Goal: Information Seeking & Learning: Learn about a topic

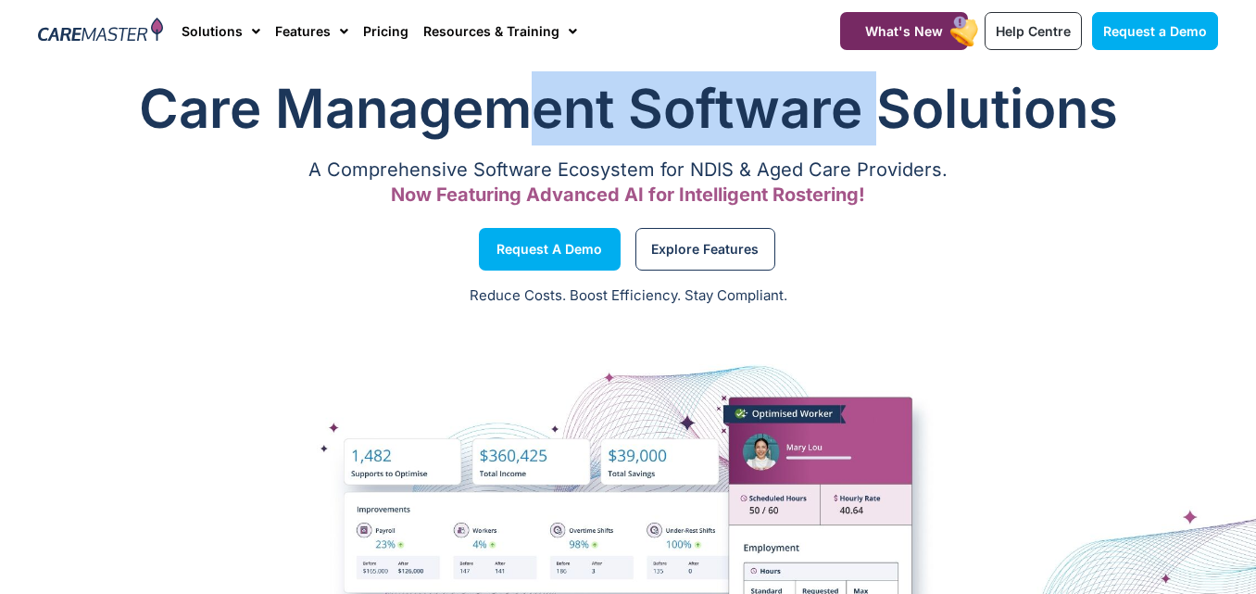
drag, startPoint x: 547, startPoint y: 133, endPoint x: 884, endPoint y: 143, distance: 337.2
click at [884, 143] on h1 "Care Management Software Solutions" at bounding box center [628, 108] width 1180 height 74
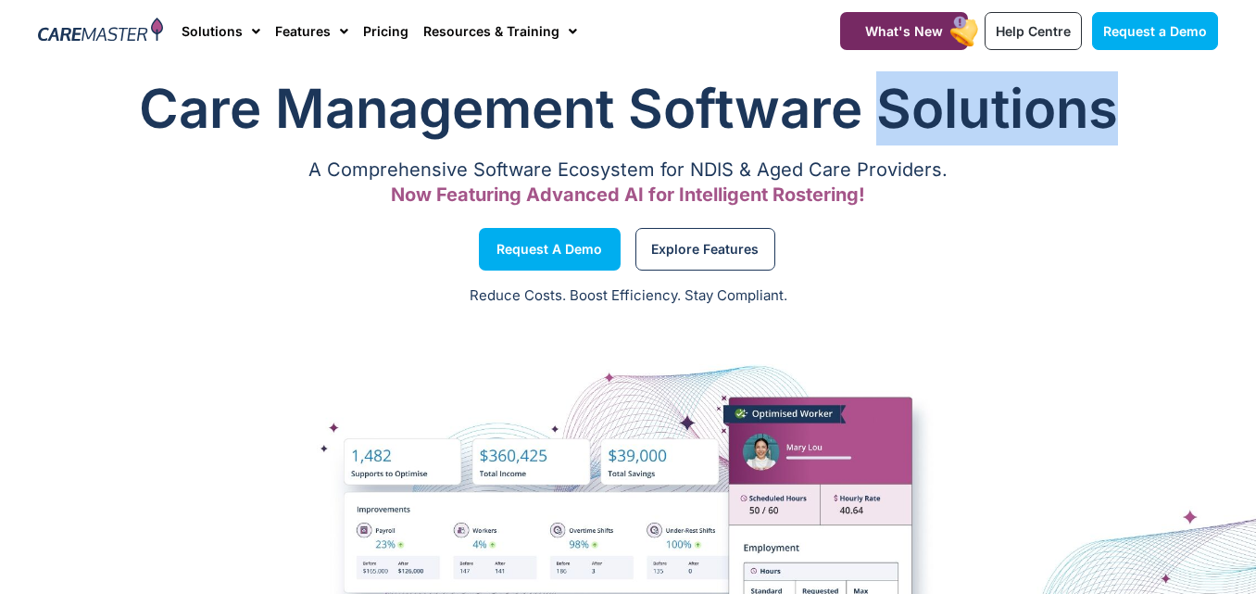
click at [884, 143] on h1 "Care Management Software Solutions" at bounding box center [628, 108] width 1180 height 74
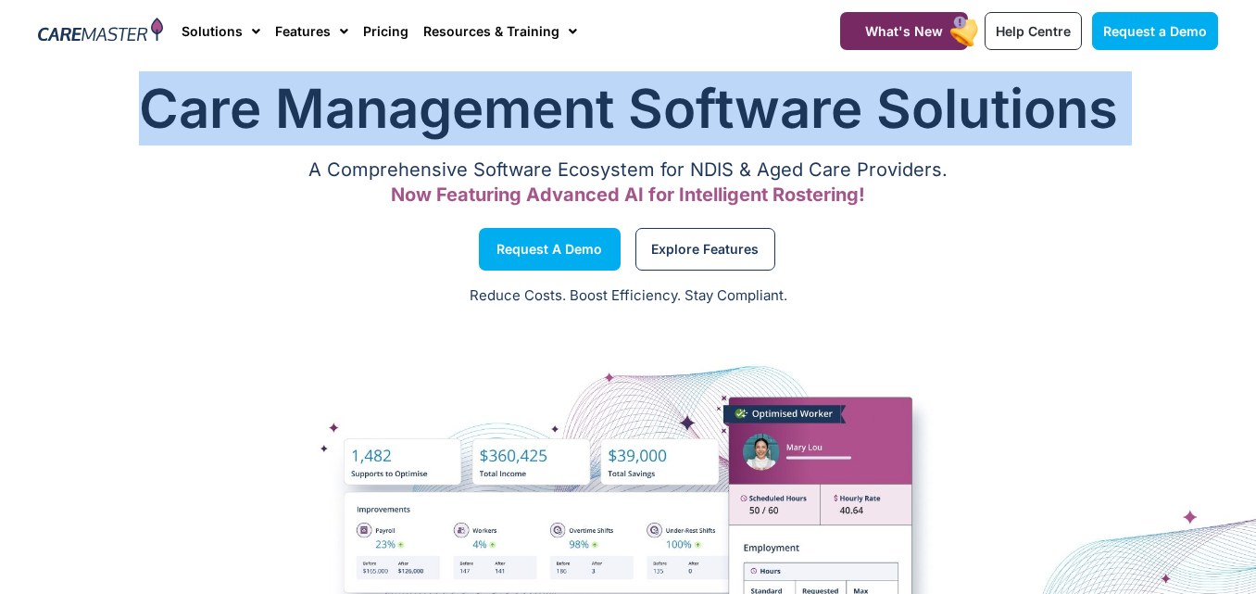
click at [884, 143] on h1 "Care Management Software Solutions" at bounding box center [628, 108] width 1180 height 74
click at [882, 141] on h1 "Care Management Software Solutions" at bounding box center [628, 108] width 1180 height 74
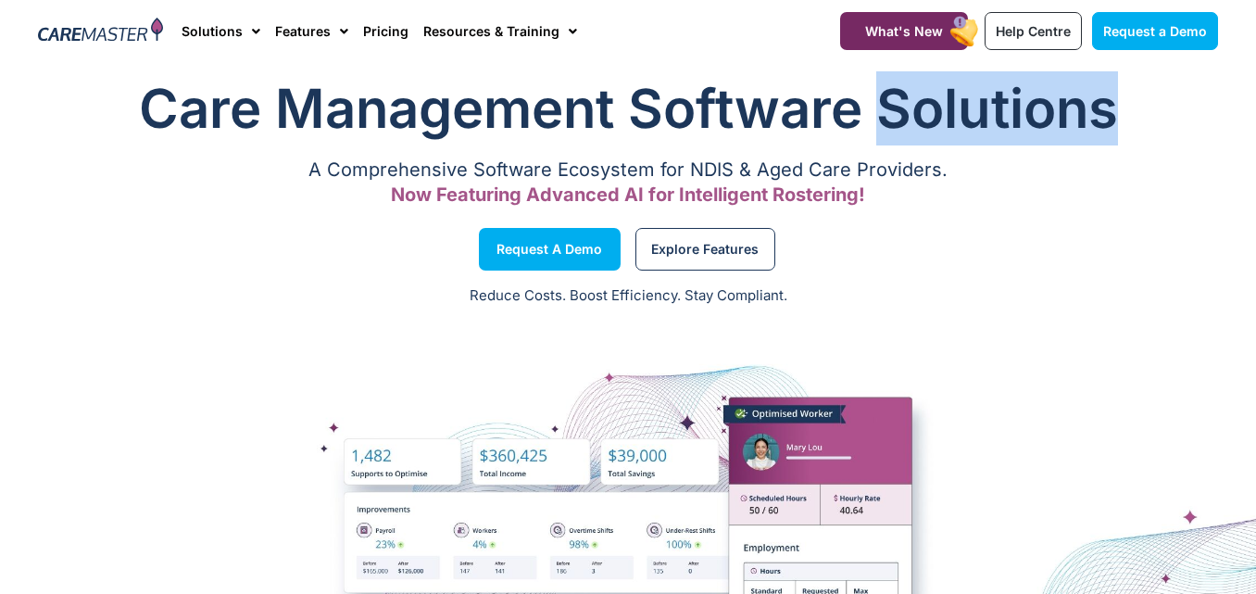
click at [882, 141] on h1 "Care Management Software Solutions" at bounding box center [628, 108] width 1180 height 74
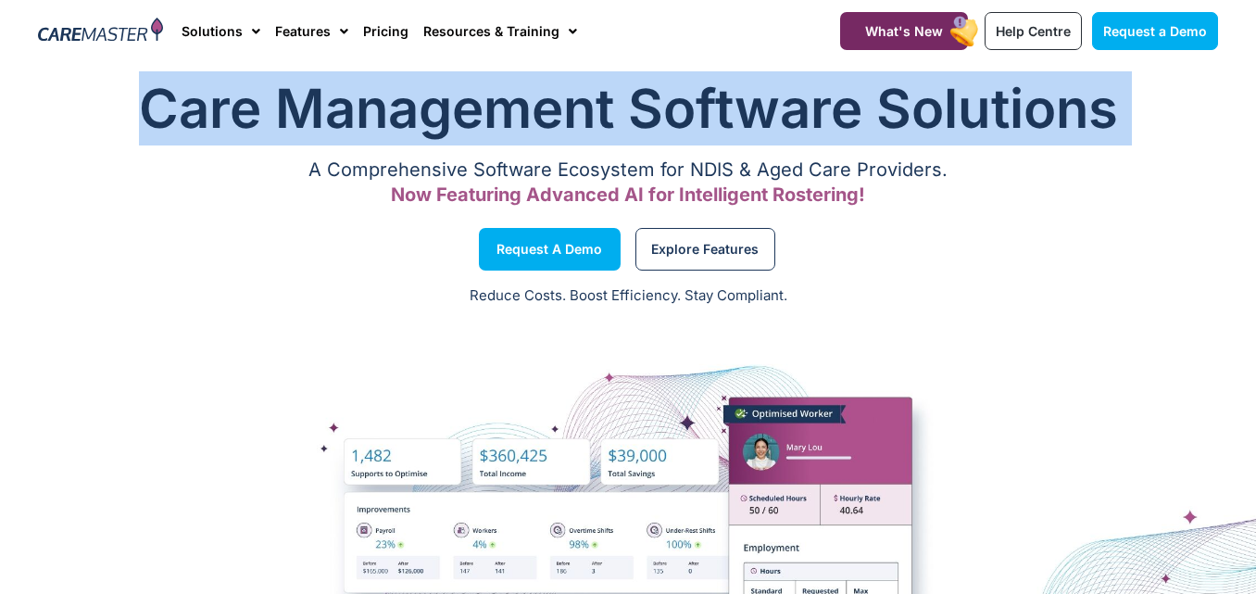
click at [882, 141] on h1 "Care Management Software Solutions" at bounding box center [628, 108] width 1180 height 74
click at [539, 125] on h1 "Care Management Software Solutions" at bounding box center [628, 108] width 1180 height 74
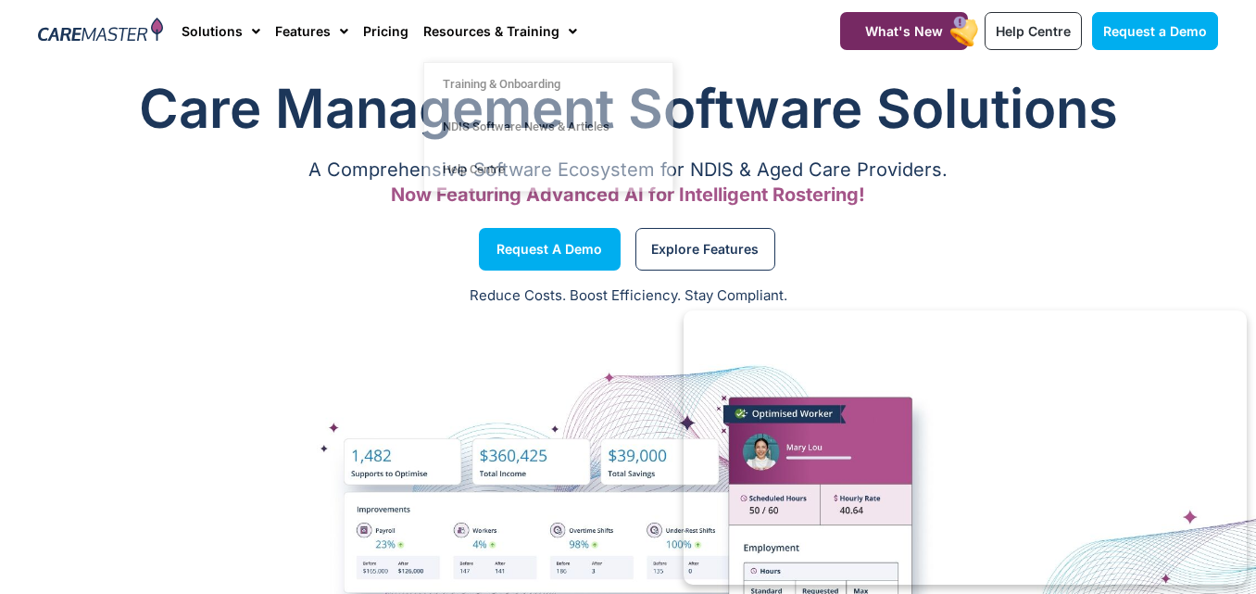
click at [194, 143] on h1 "Care Management Software Solutions" at bounding box center [628, 108] width 1180 height 74
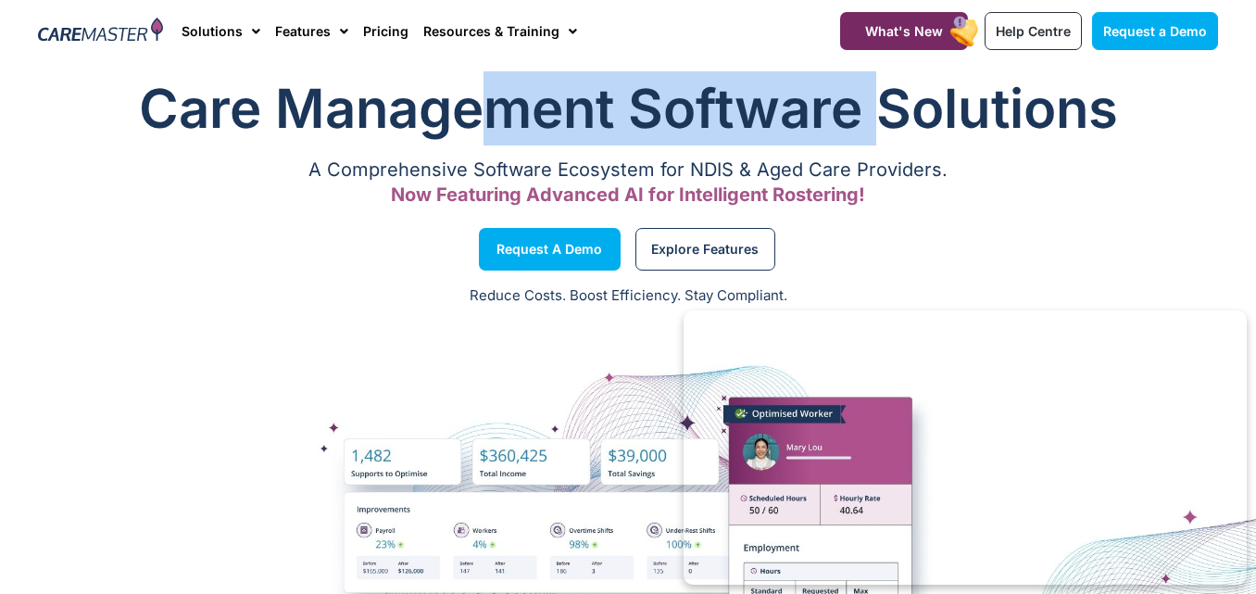
drag, startPoint x: 506, startPoint y: 107, endPoint x: 878, endPoint y: 94, distance: 372.5
click at [878, 94] on h1 "Care Management Software Solutions" at bounding box center [628, 108] width 1180 height 74
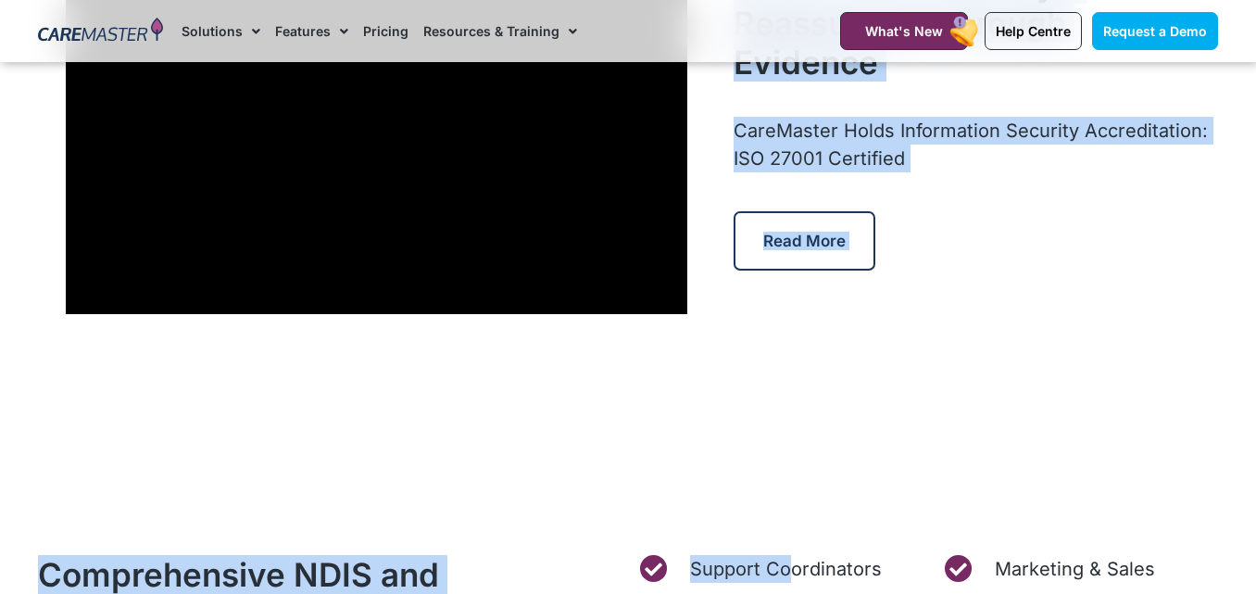
scroll to position [5556, 0]
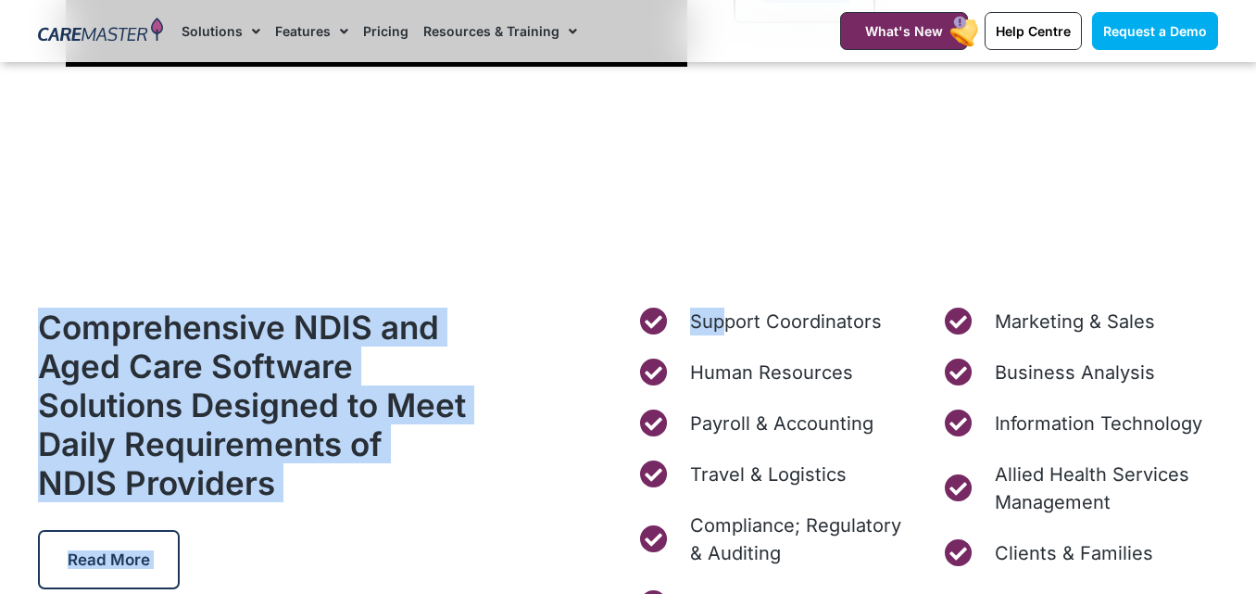
drag, startPoint x: 344, startPoint y: 168, endPoint x: 729, endPoint y: 252, distance: 394.3
click at [729, 252] on div "Care Management Software Solutions A Comprehensive Software Ecosystem for NDIS …" at bounding box center [628, 435] width 1256 height 12137
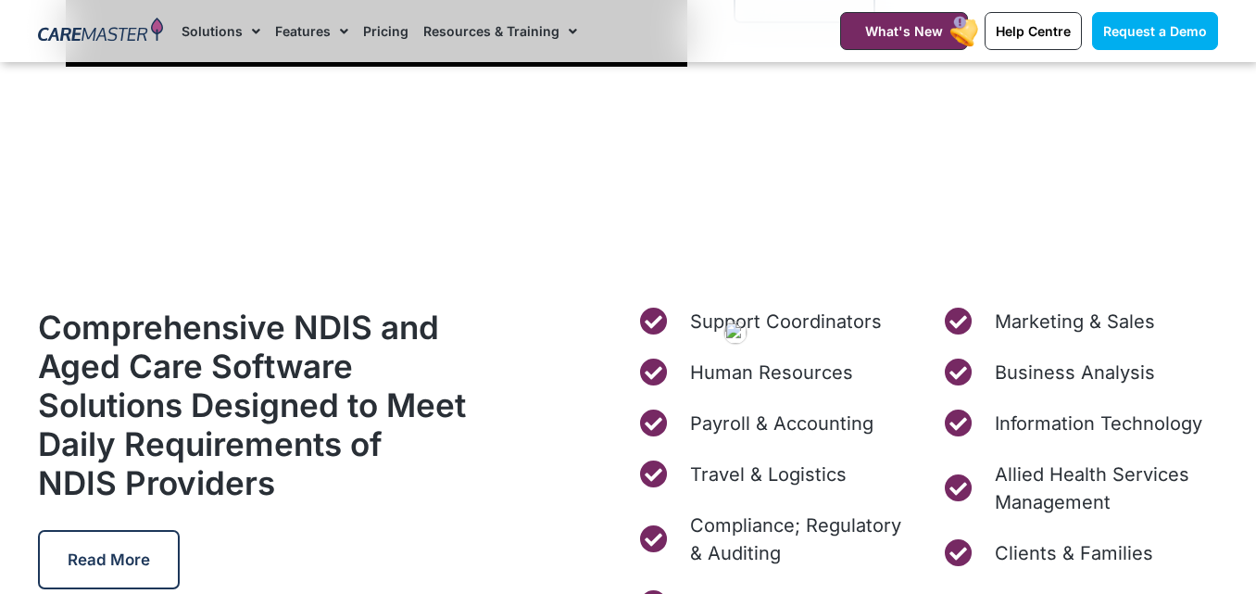
click at [746, 243] on div "Care Management Software Solutions A Comprehensive Software Ecosystem for NDIS …" at bounding box center [628, 435] width 1256 height 12137
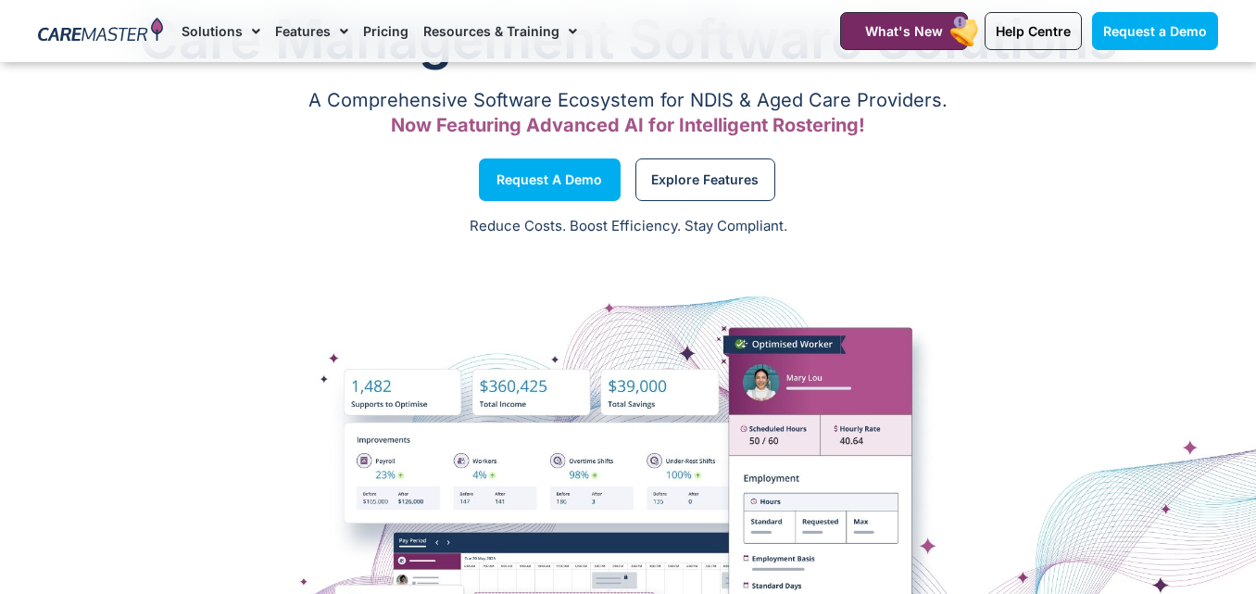
scroll to position [0, 0]
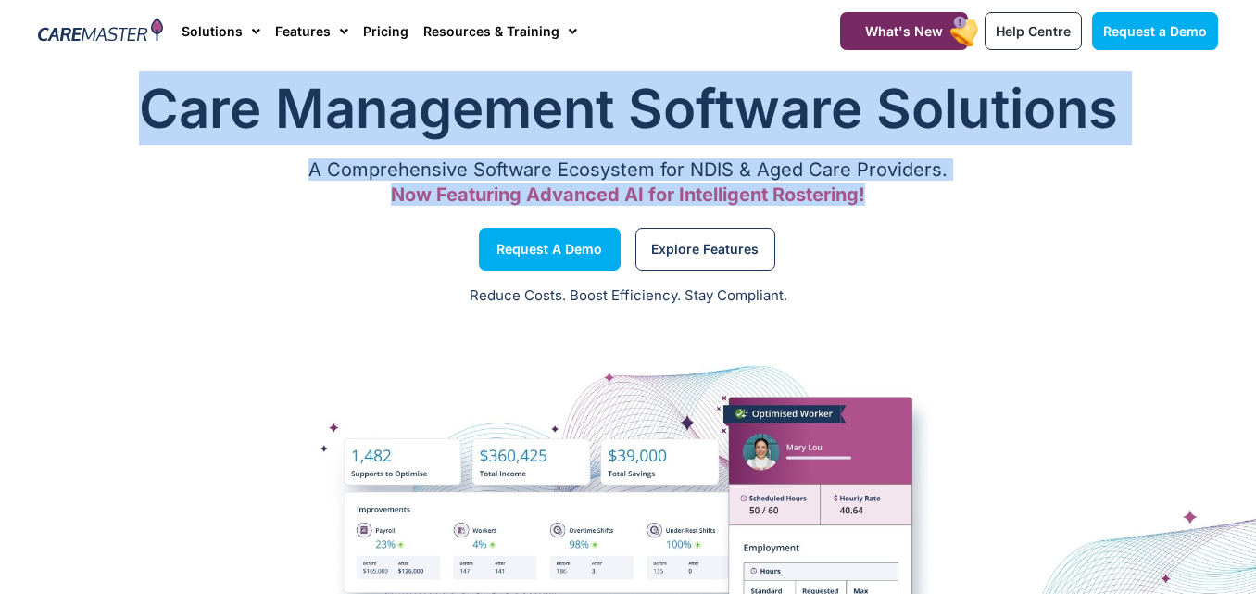
drag, startPoint x: 119, startPoint y: 101, endPoint x: 1045, endPoint y: 190, distance: 930.2
click at [1045, 190] on div "Care Management Software Solutions A Comprehensive Software Ecosystem for NDIS …" at bounding box center [628, 143] width 1198 height 162
click at [1045, 191] on p "Now Featuring Advanced AI for Intelligent Rostering!" at bounding box center [628, 195] width 1180 height 12
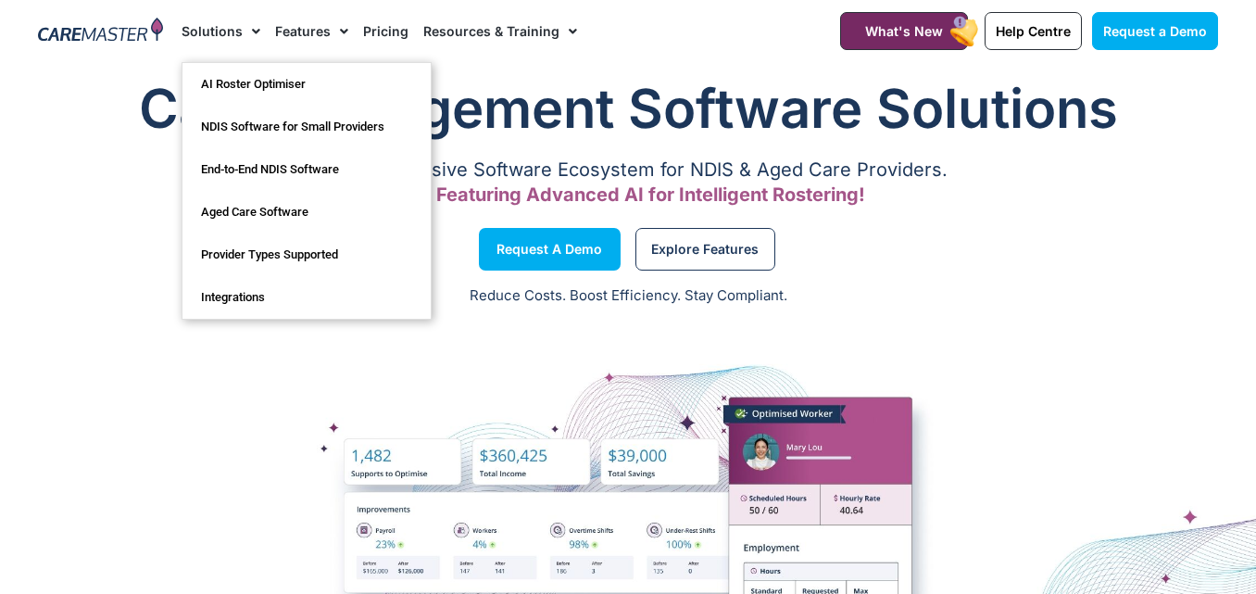
click at [199, 32] on link "Solutions" at bounding box center [220, 31] width 79 height 62
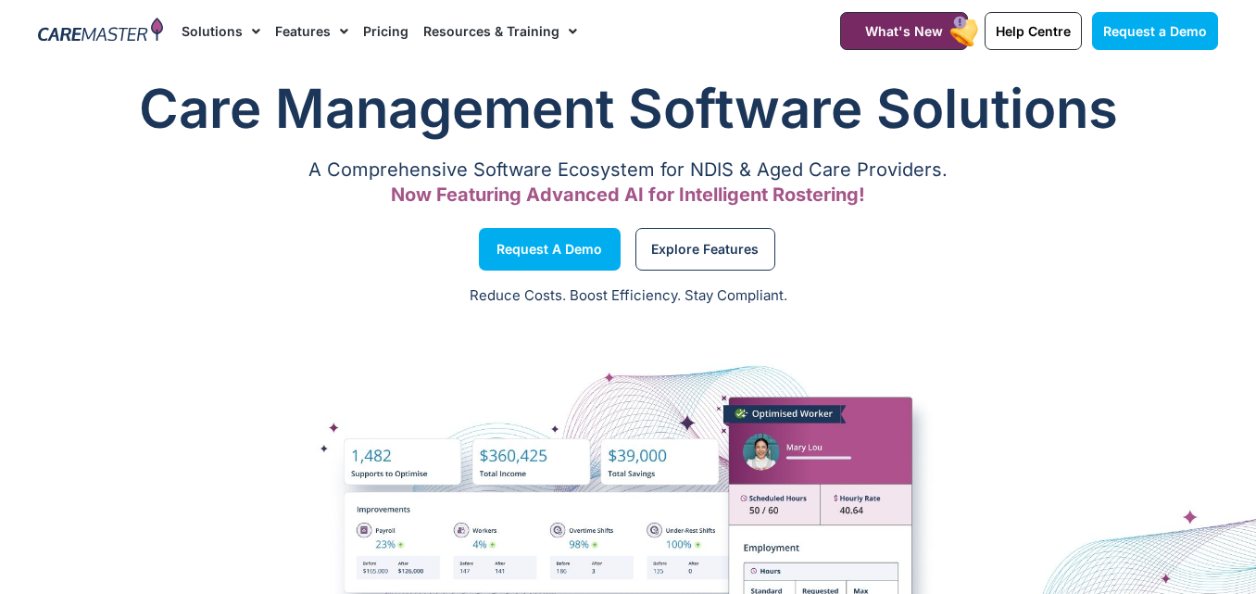
click at [199, 32] on link "Solutions" at bounding box center [220, 31] width 79 height 62
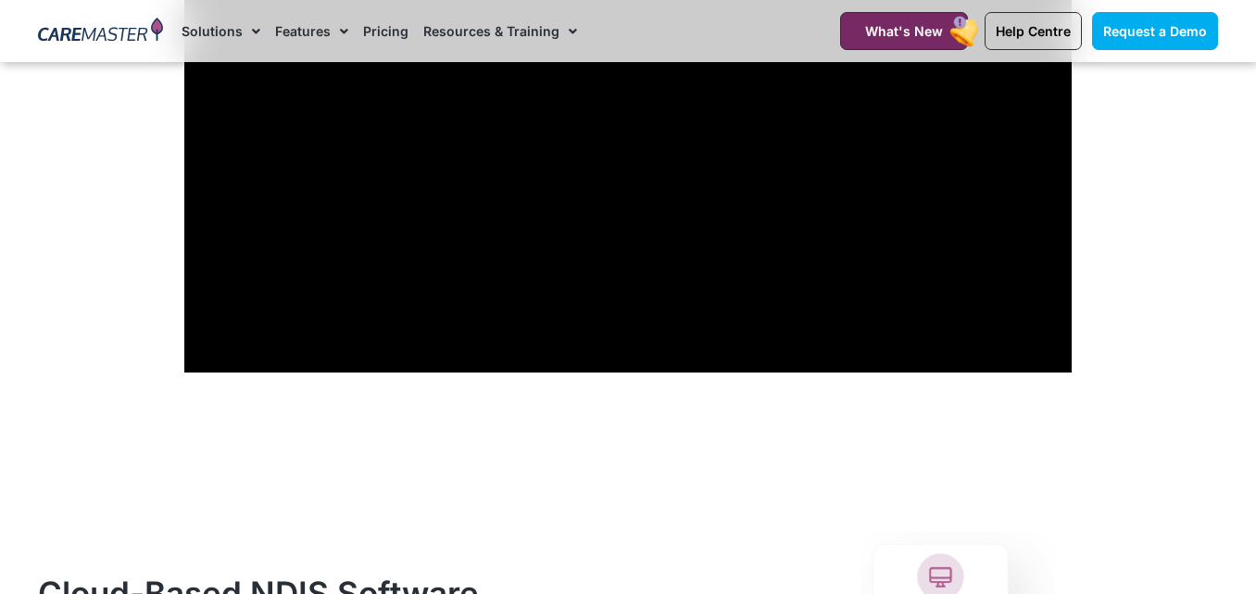
scroll to position [1296, 0]
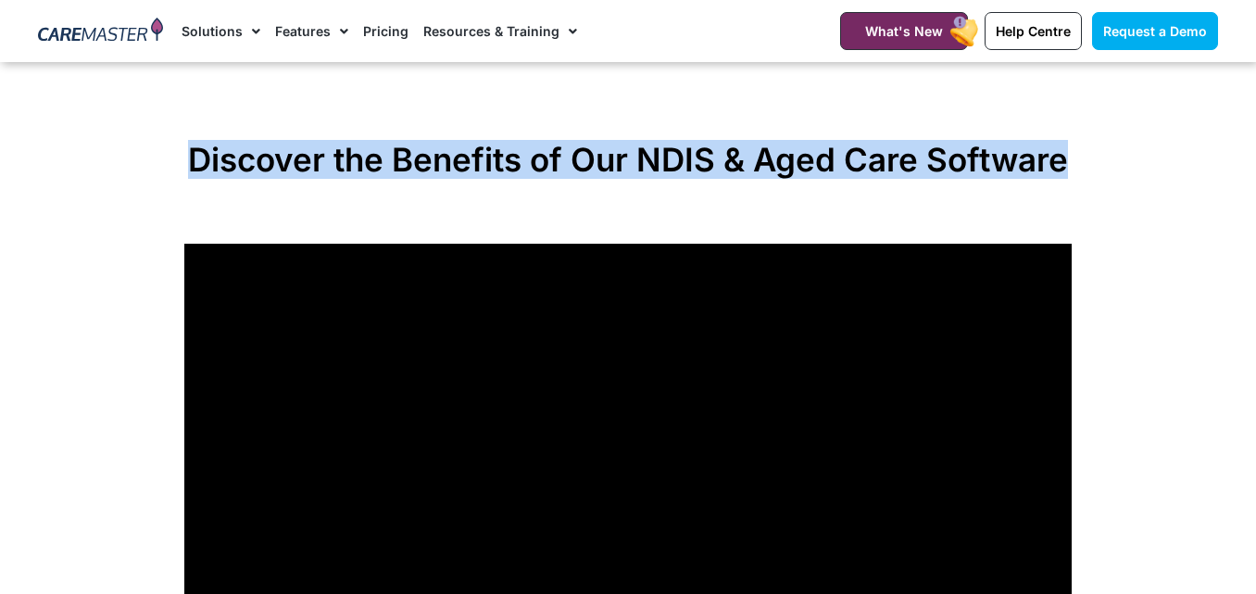
drag, startPoint x: 186, startPoint y: 149, endPoint x: 1077, endPoint y: 152, distance: 890.8
click at [1077, 152] on section "Discover the Benefits of Our NDIS & Aged Care Software" at bounding box center [628, 441] width 1256 height 621
click at [1077, 152] on div "Discover the Benefits of Our NDIS & Aged Care Software" at bounding box center [628, 441] width 906 height 621
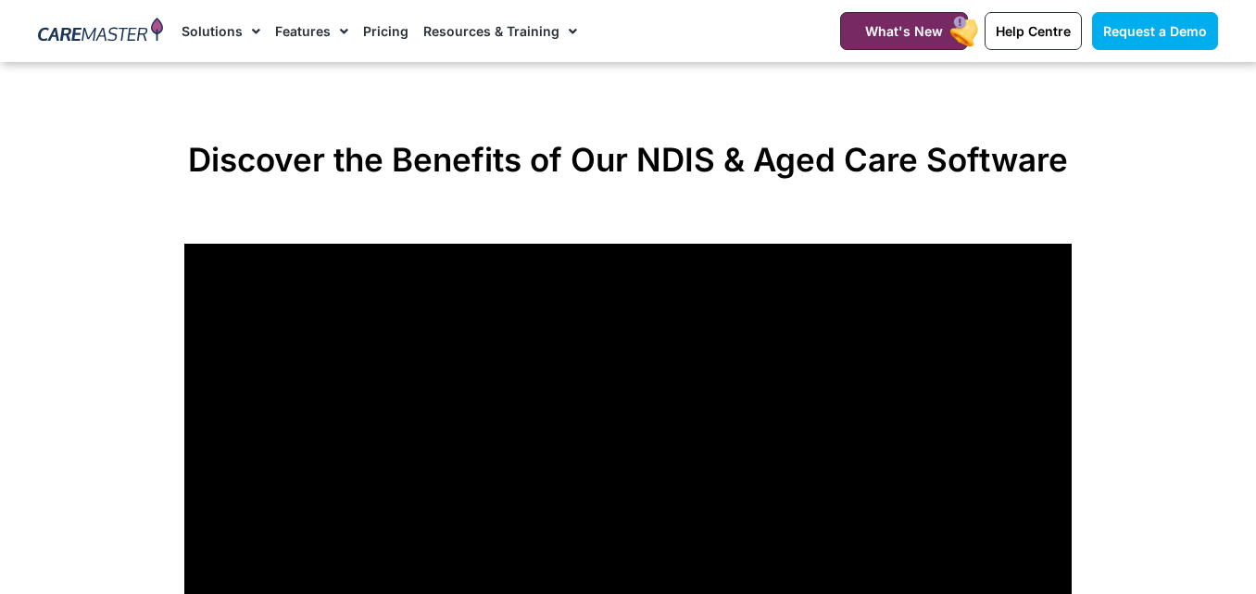
click at [1077, 152] on div "Discover the Benefits of Our NDIS & Aged Care Software" at bounding box center [628, 441] width 906 height 621
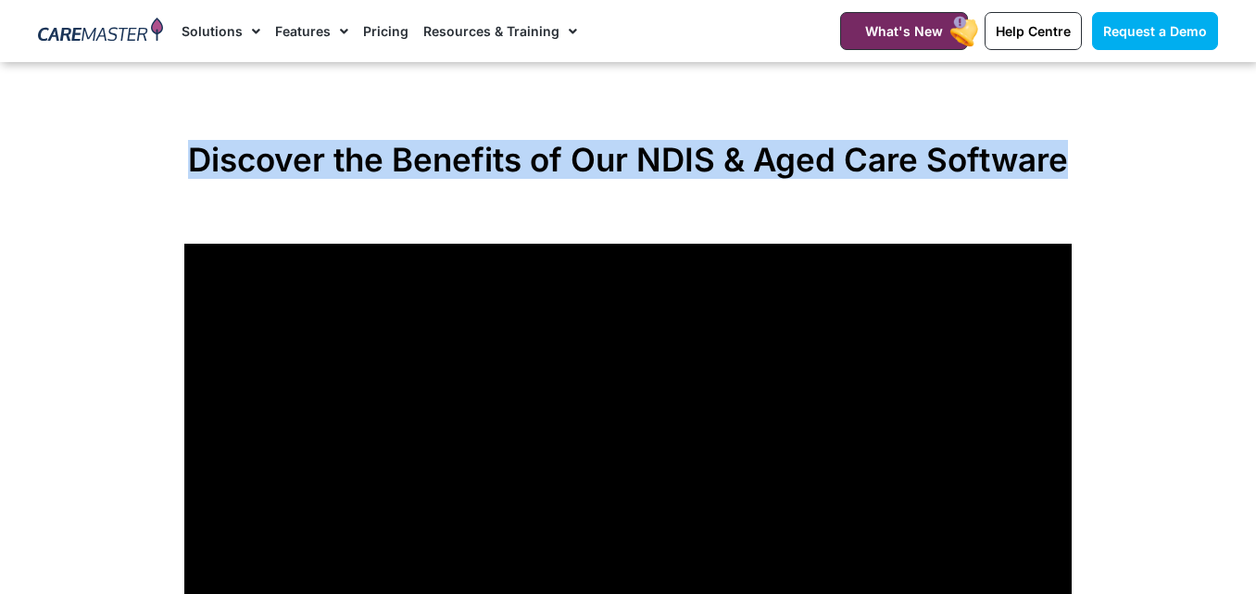
click at [1077, 152] on div "Discover the Benefits of Our NDIS & Aged Care Software" at bounding box center [628, 441] width 906 height 621
click at [1080, 177] on div "Discover the Benefits of Our NDIS & Aged Care Software" at bounding box center [628, 441] width 906 height 621
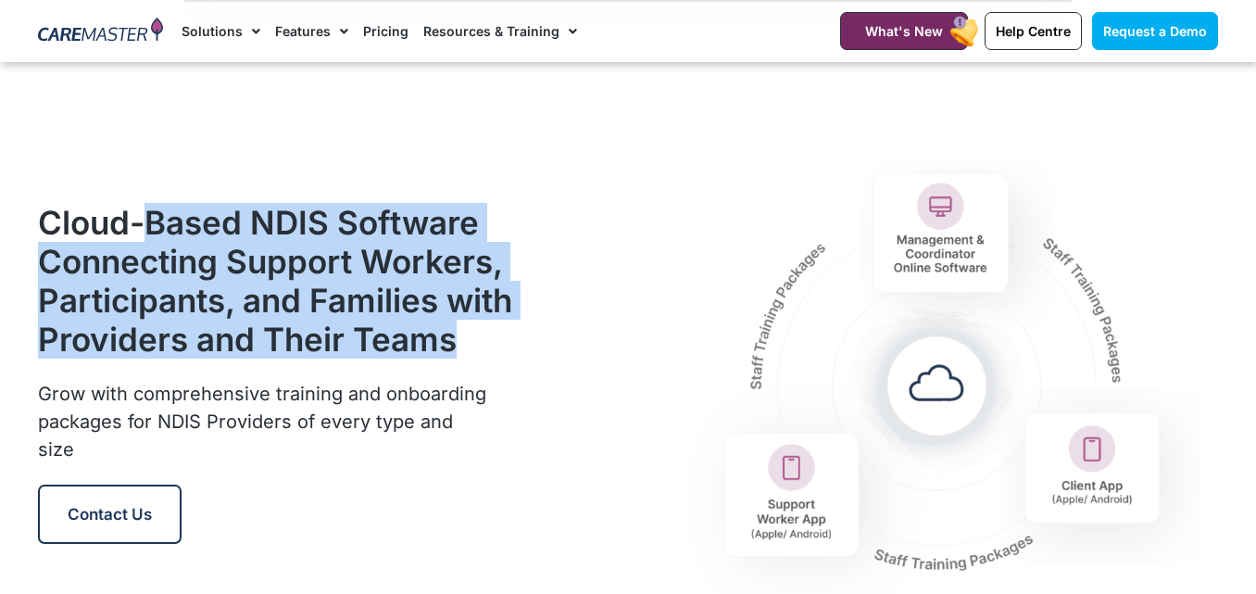
drag, startPoint x: 142, startPoint y: 176, endPoint x: 317, endPoint y: 396, distance: 281.4
click at [317, 396] on div "Cloud-Based NDIS Software Connecting Support Workers, Participants, and Familie…" at bounding box center [276, 373] width 494 height 539
click at [317, 380] on div "Cloud-Based NDIS Software Connecting Support Workers, Participants, and Familie…" at bounding box center [276, 291] width 476 height 177
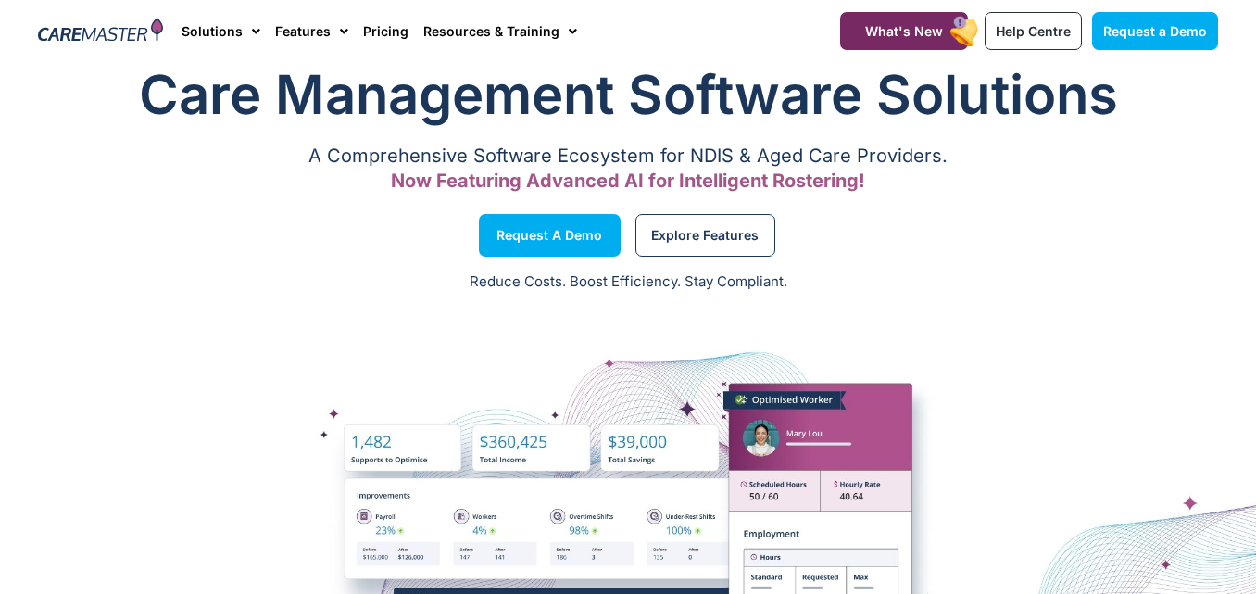
scroll to position [0, 0]
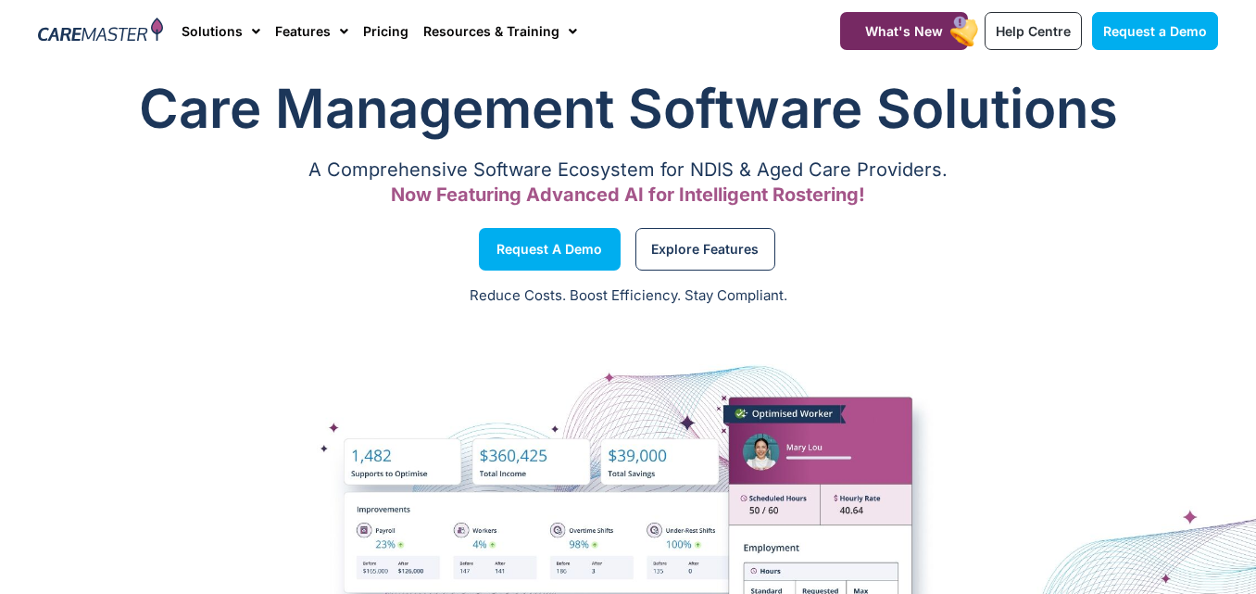
click at [181, 128] on h1 "Care Management Software Solutions" at bounding box center [628, 108] width 1180 height 74
